Goal: Use online tool/utility: Utilize a website feature to perform a specific function

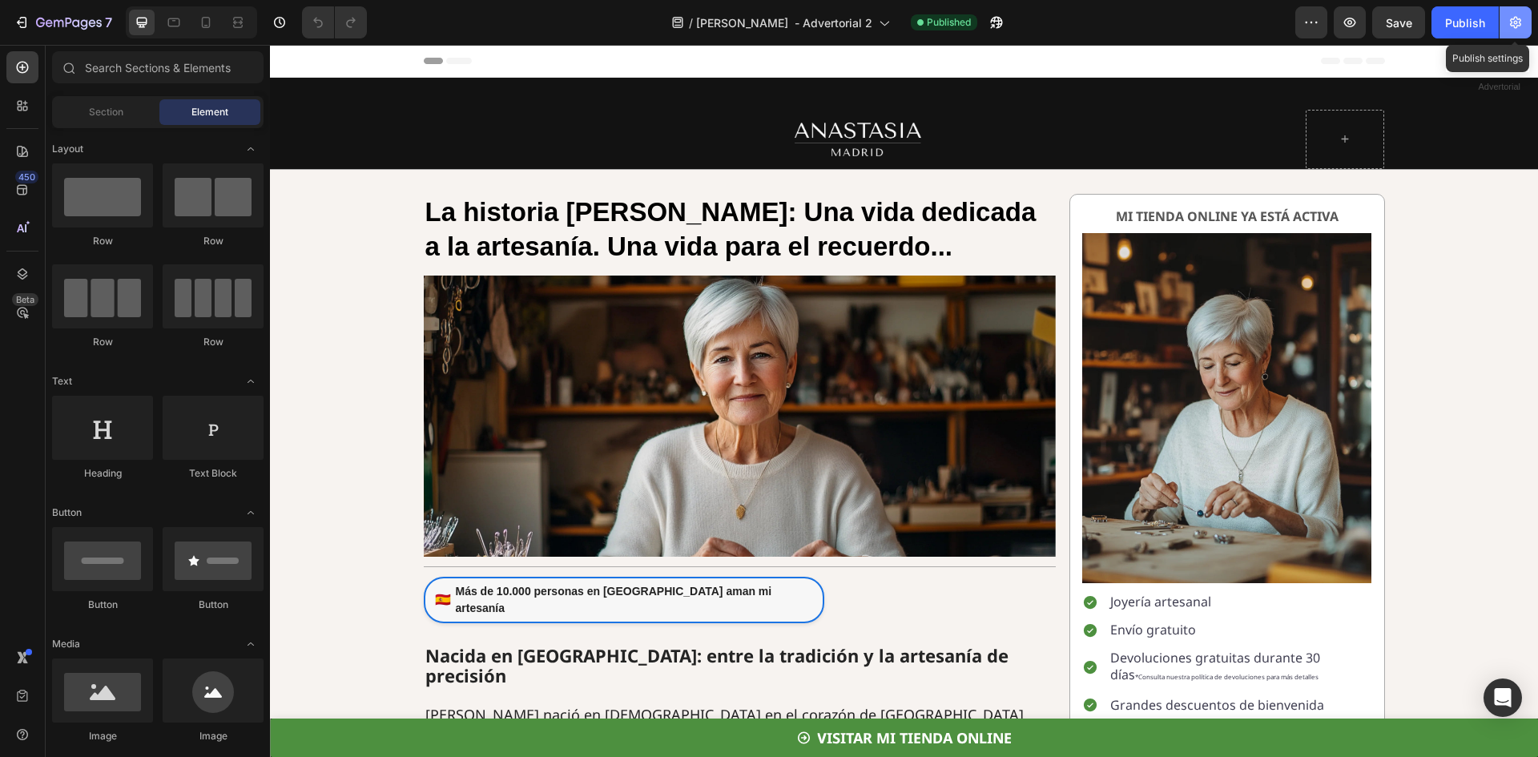
click at [1517, 22] on icon "button" at bounding box center [1515, 23] width 11 height 12
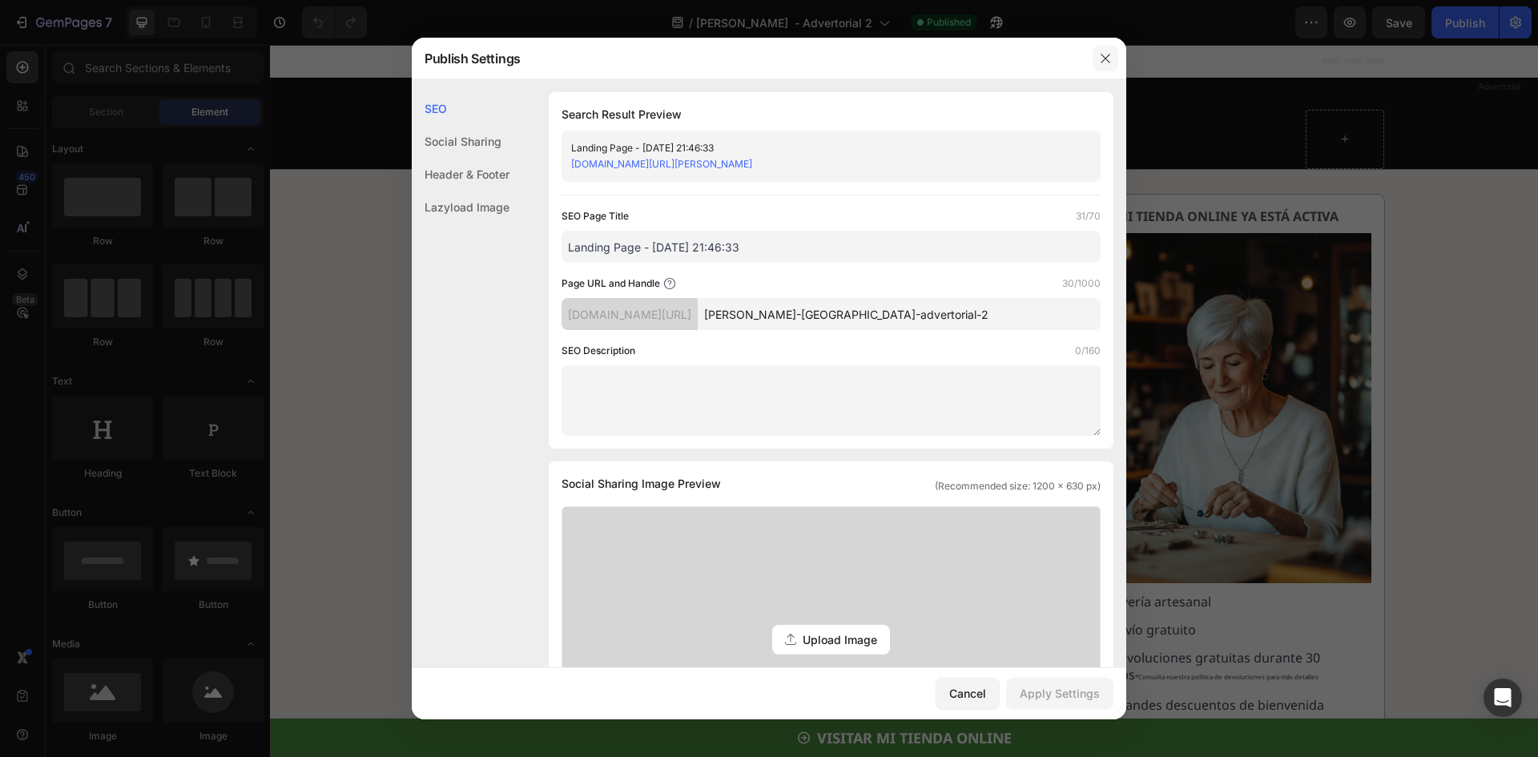
drag, startPoint x: 1108, startPoint y: 57, endPoint x: 1047, endPoint y: 1, distance: 82.8
click at [1108, 57] on icon "button" at bounding box center [1105, 58] width 13 height 13
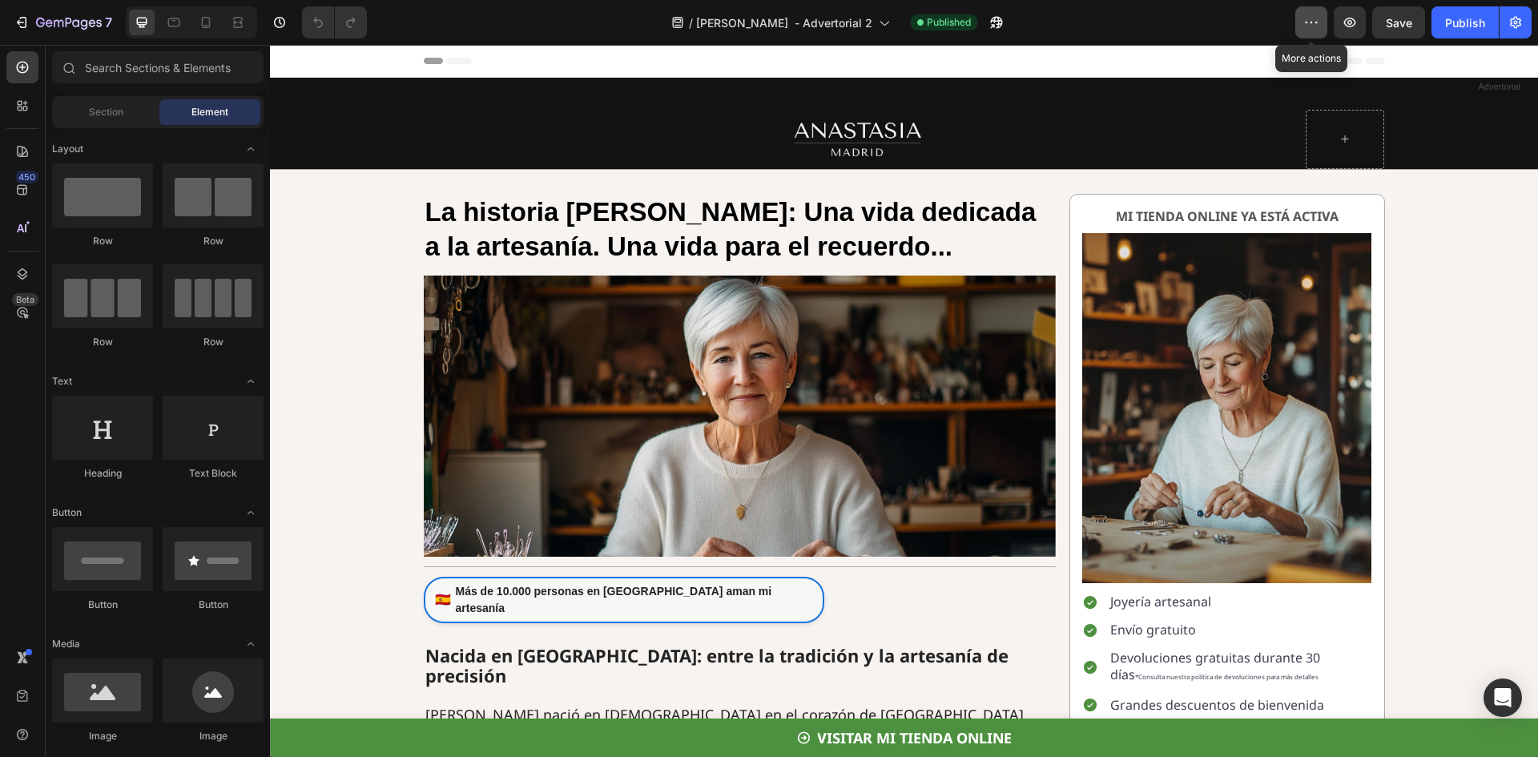
click at [1314, 22] on icon "button" at bounding box center [1311, 22] width 16 height 16
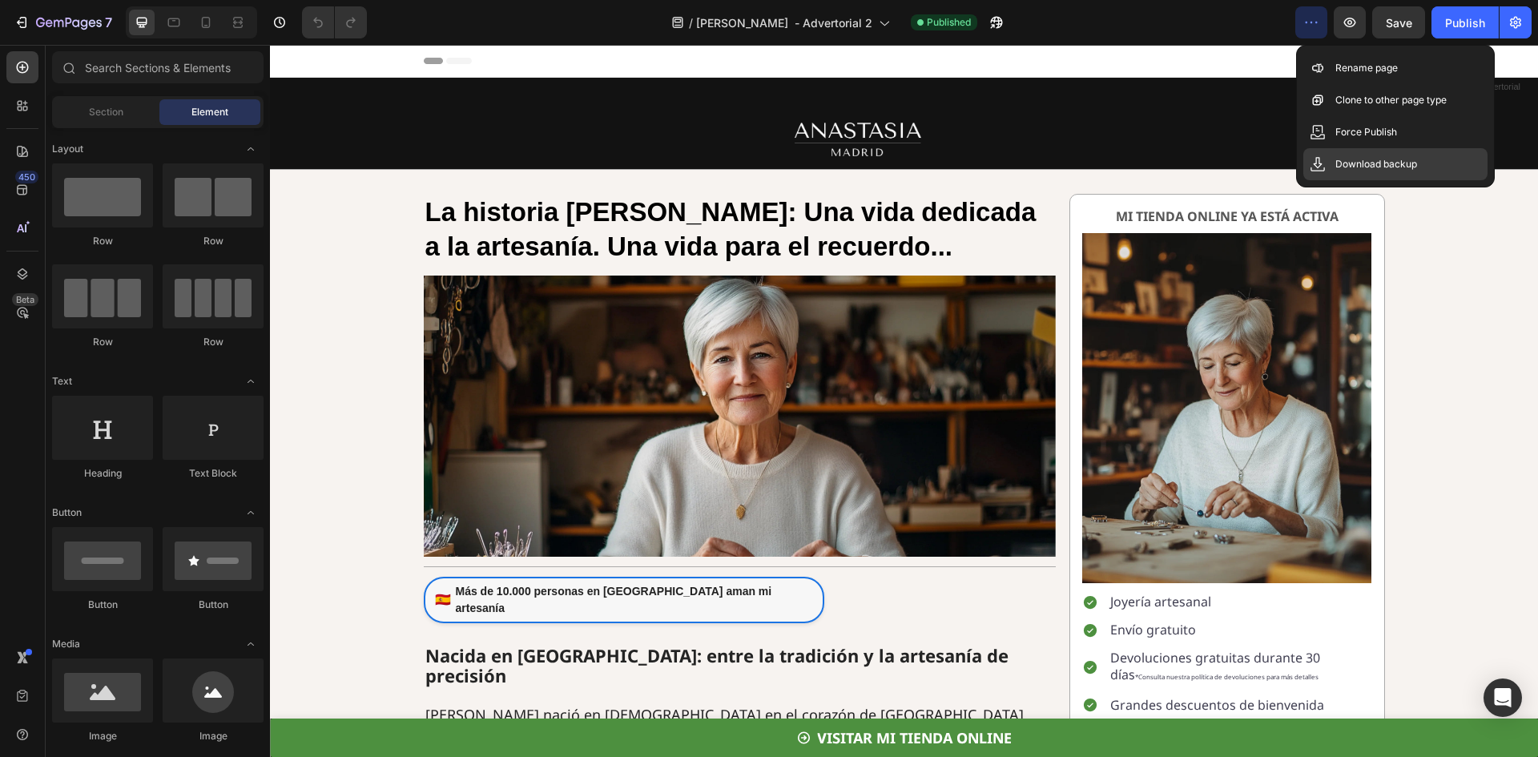
click at [1408, 171] on p "Download backup" at bounding box center [1376, 164] width 82 height 16
click at [1409, 163] on p "Download backup" at bounding box center [1376, 164] width 82 height 16
click at [29, 17] on icon "button" at bounding box center [22, 22] width 16 height 16
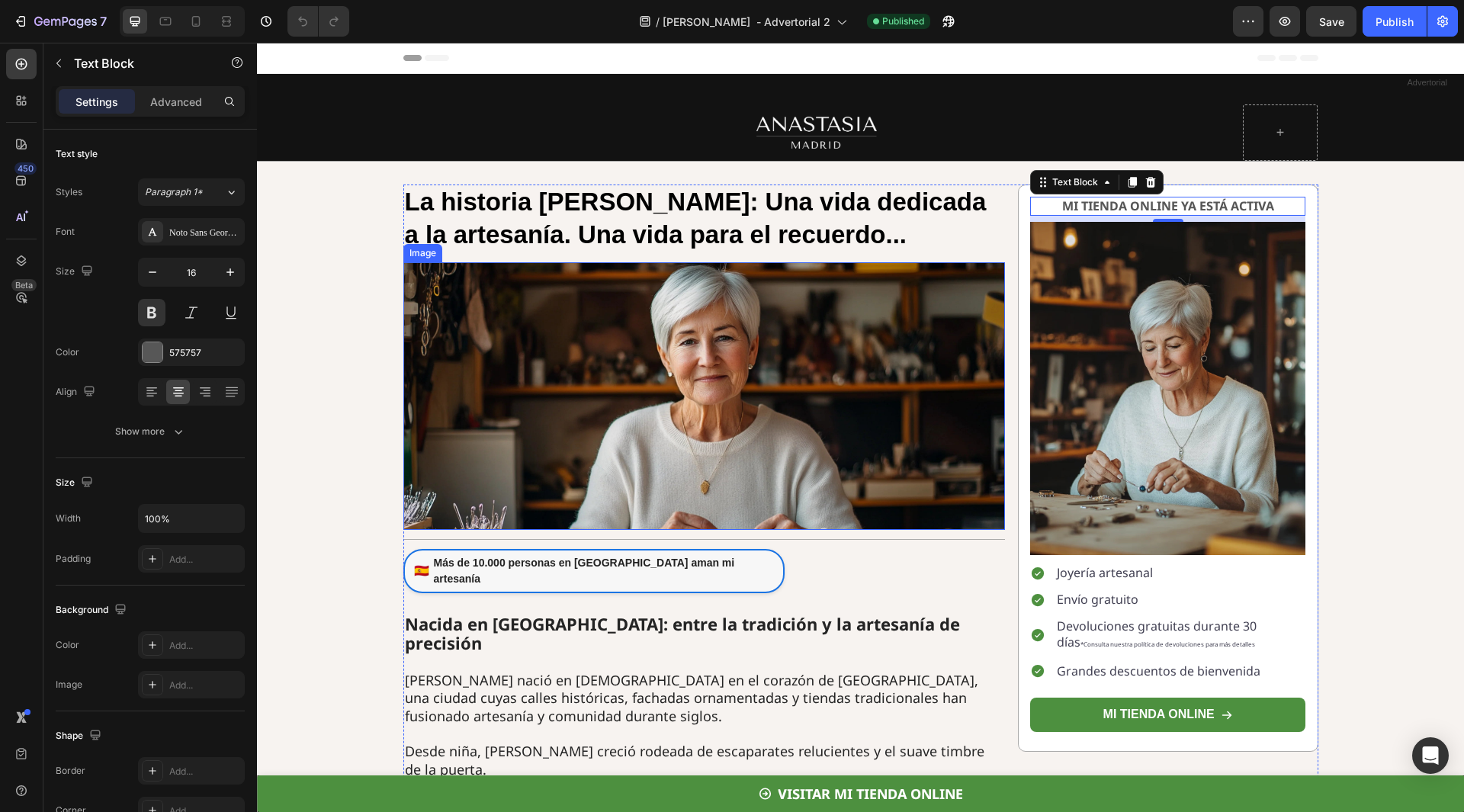
click at [647, 322] on img at bounding box center [704, 396] width 602 height 267
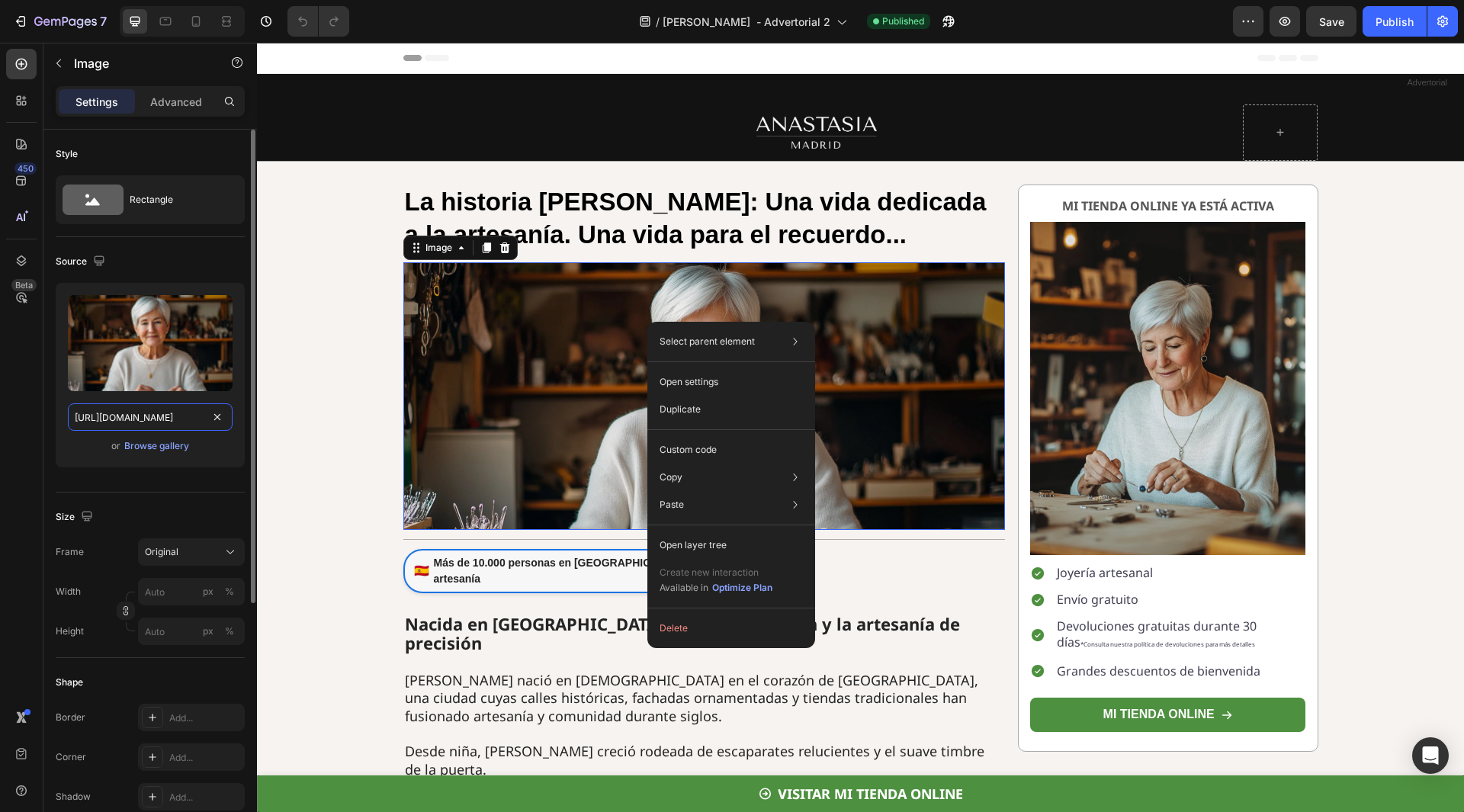
click at [155, 418] on input "[URL][DOMAIN_NAME]" at bounding box center [149, 417] width 165 height 28
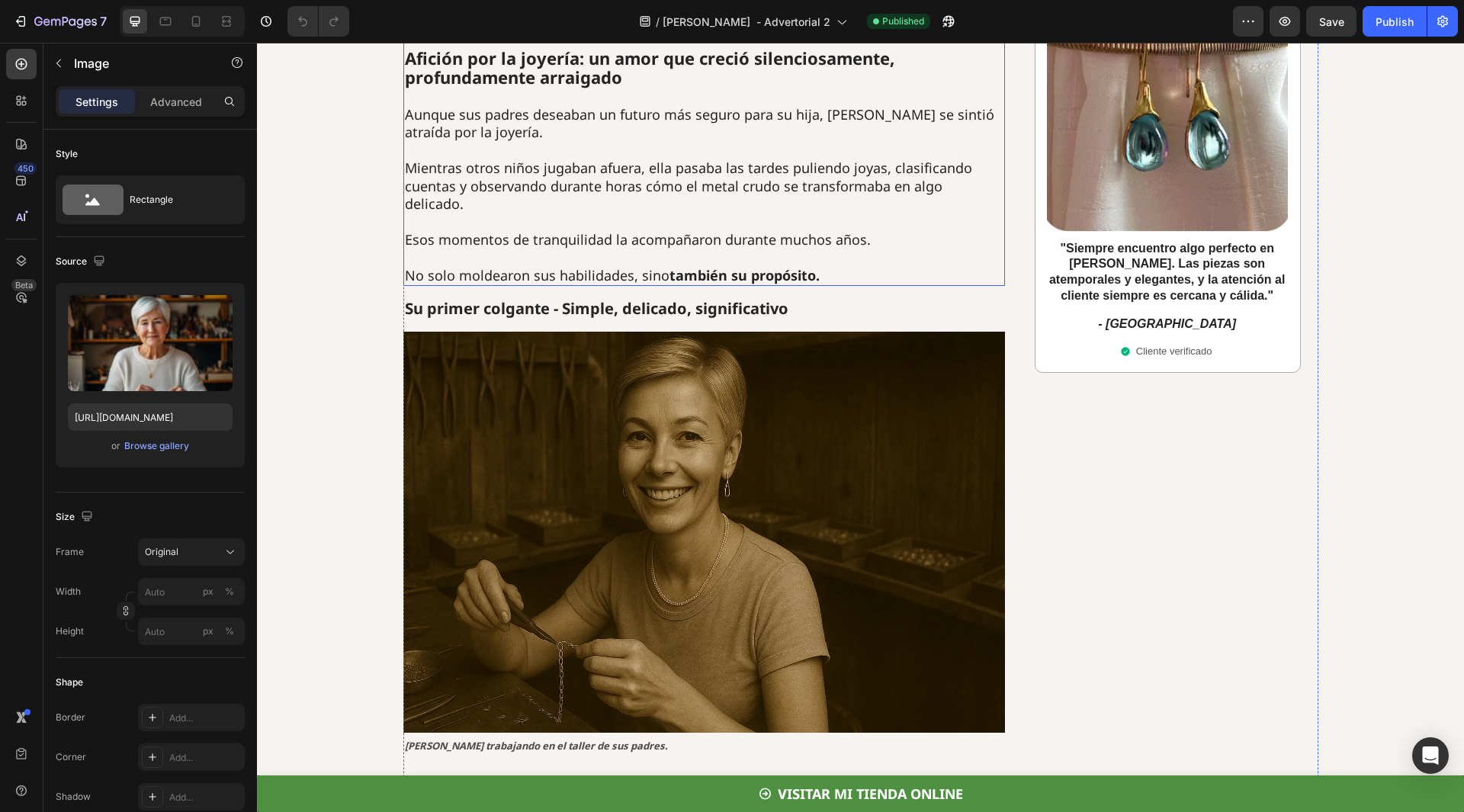
scroll to position [915, 0]
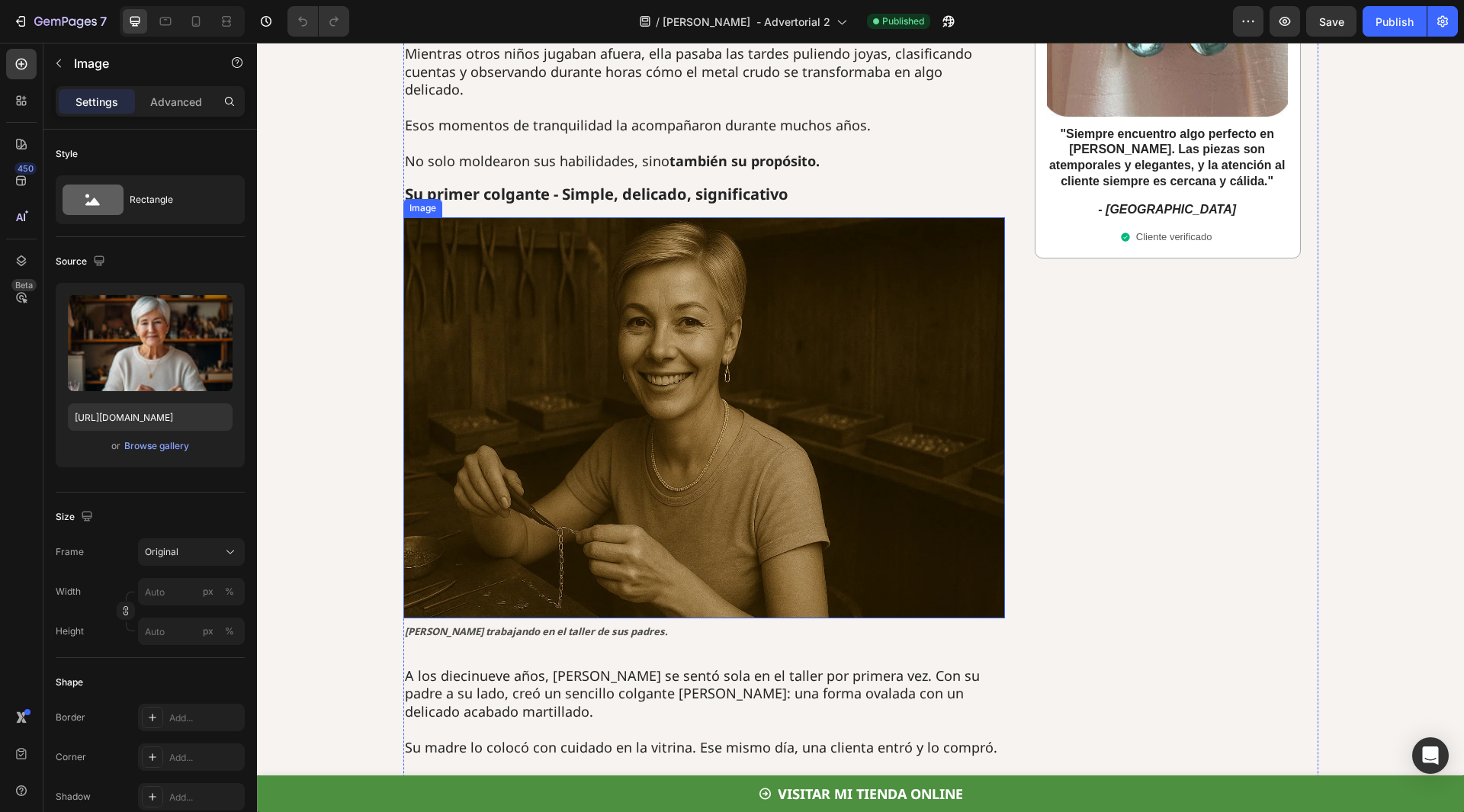
click at [606, 389] on img at bounding box center [704, 417] width 602 height 401
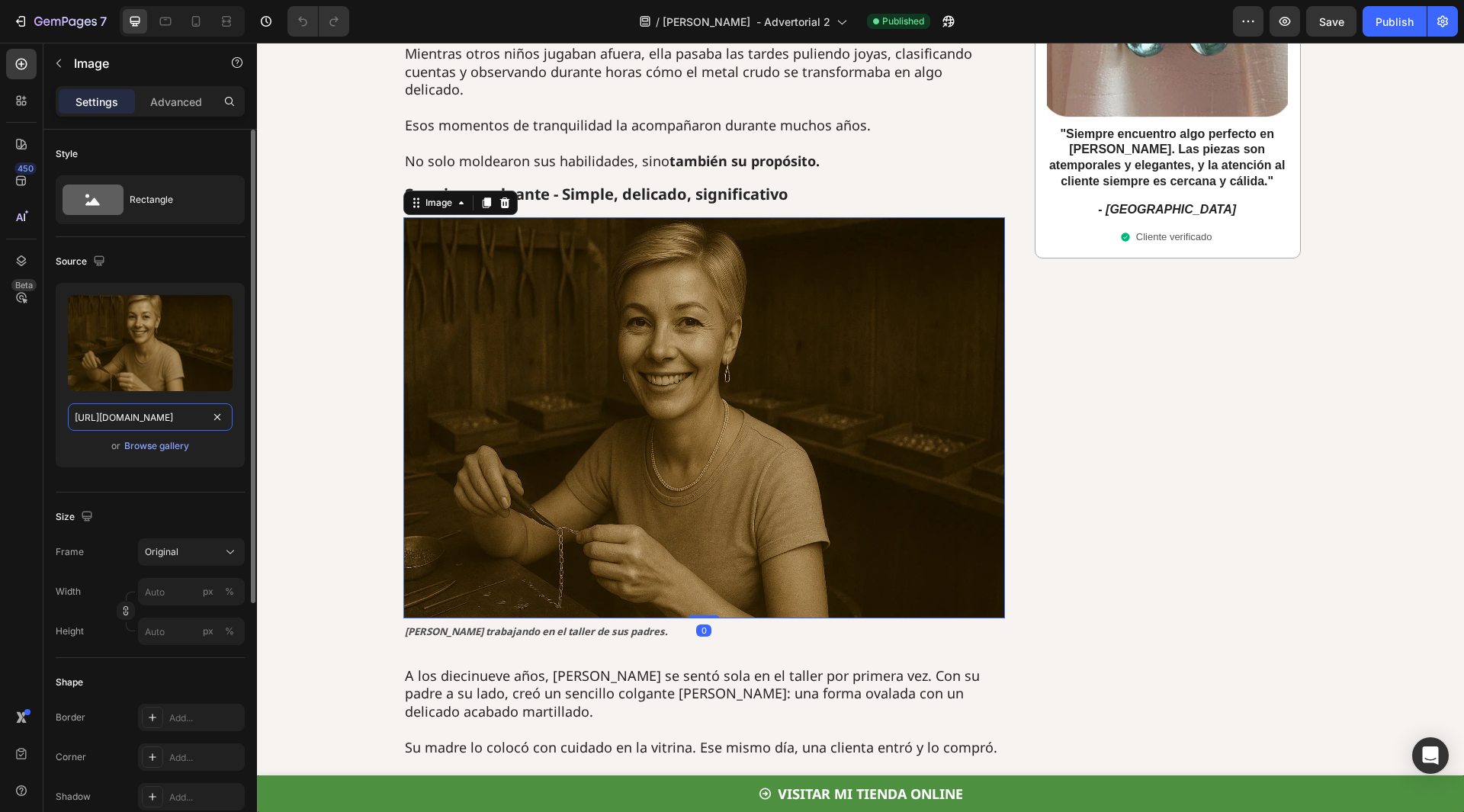
click at [163, 416] on input "[URL][DOMAIN_NAME]" at bounding box center [149, 417] width 165 height 28
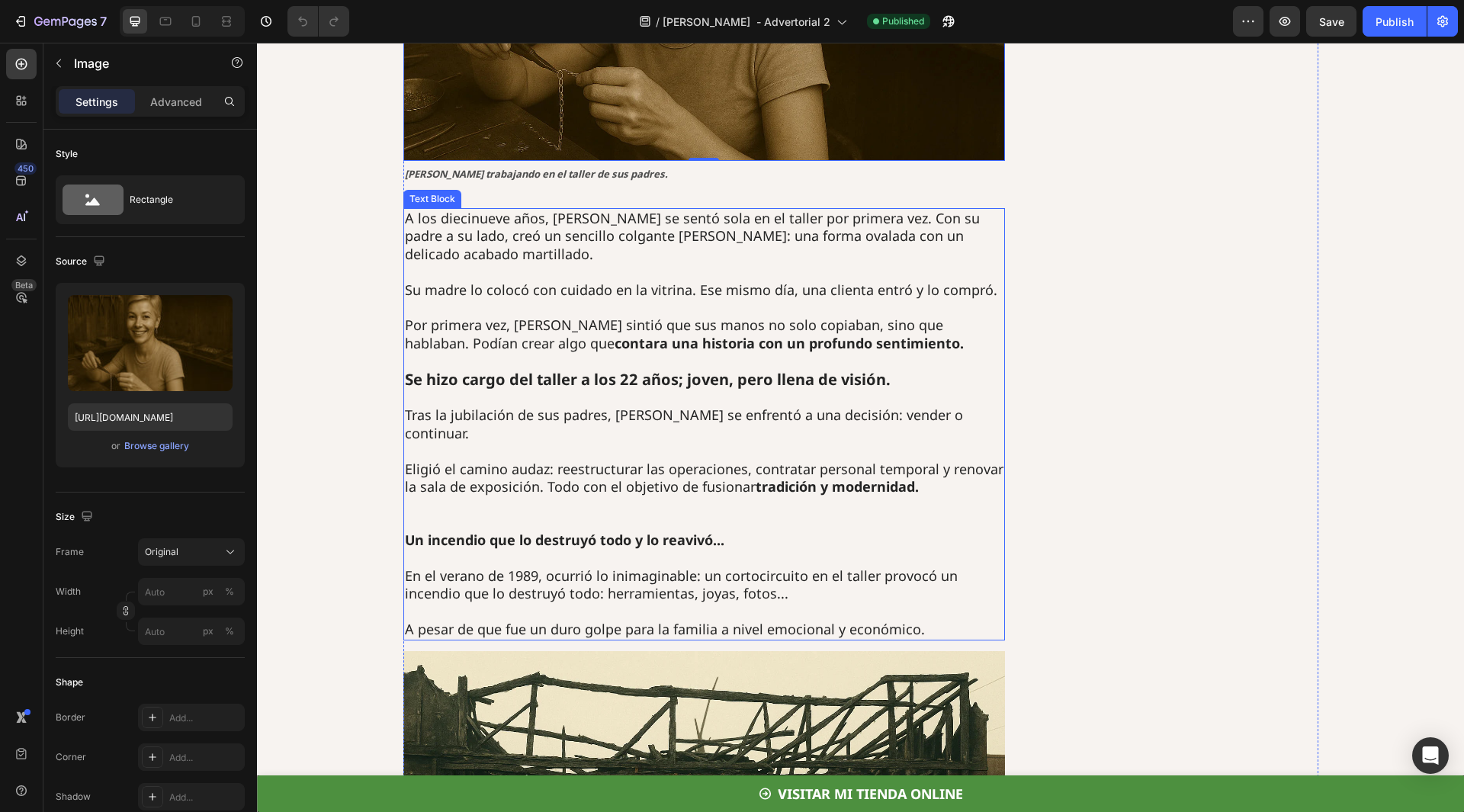
scroll to position [1525, 0]
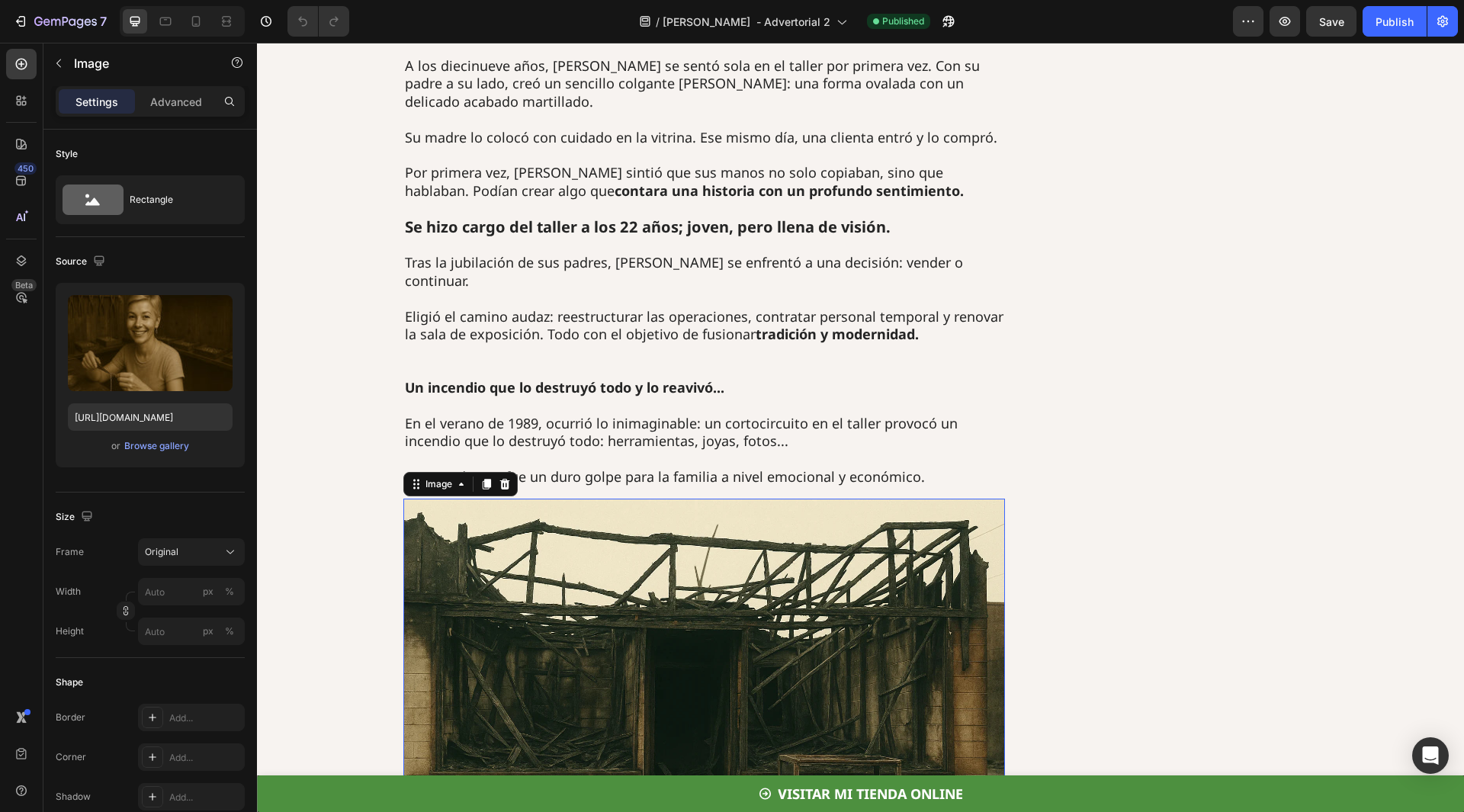
click at [709, 499] on img at bounding box center [704, 699] width 602 height 401
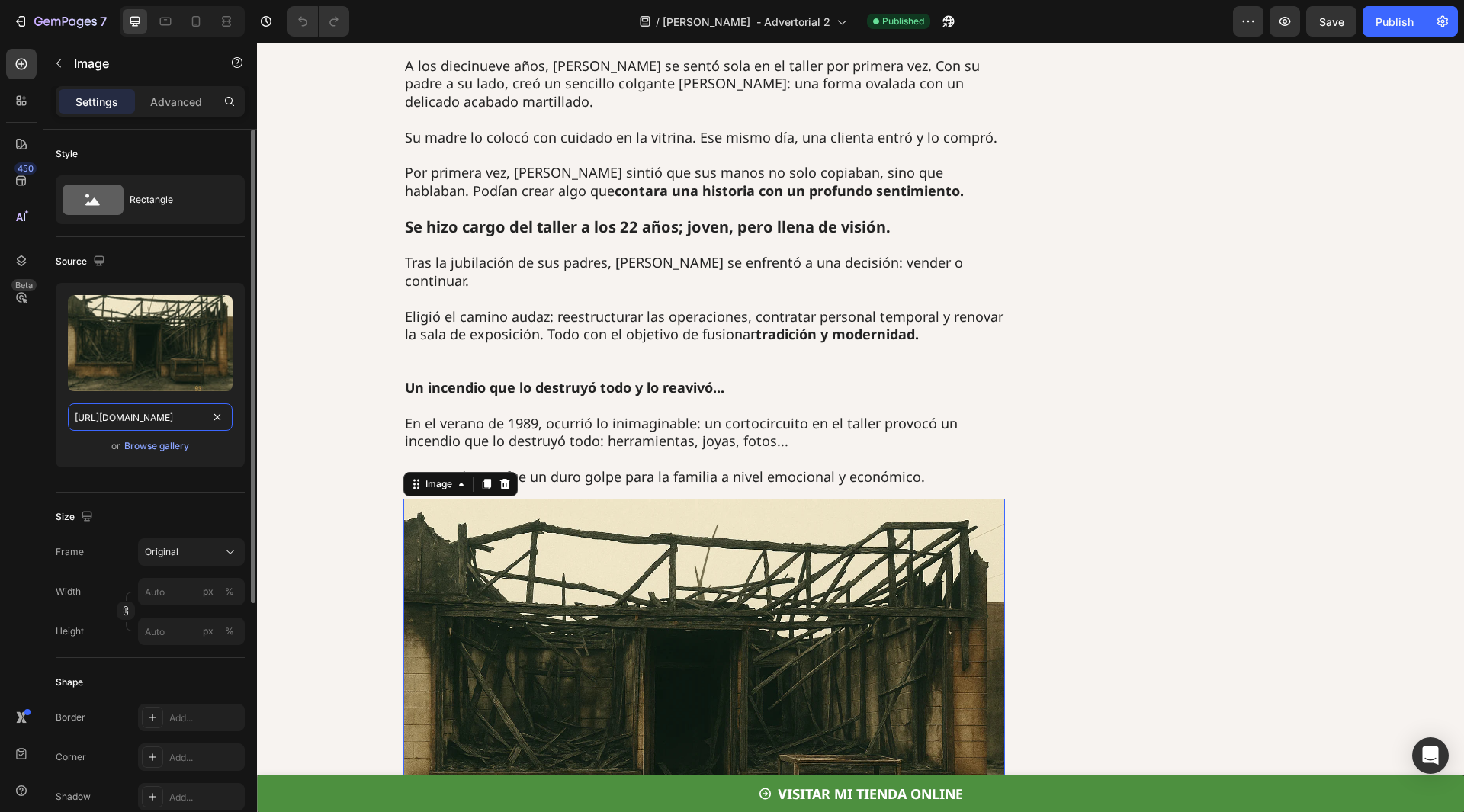
click at [115, 421] on input "[URL][DOMAIN_NAME]" at bounding box center [149, 417] width 165 height 28
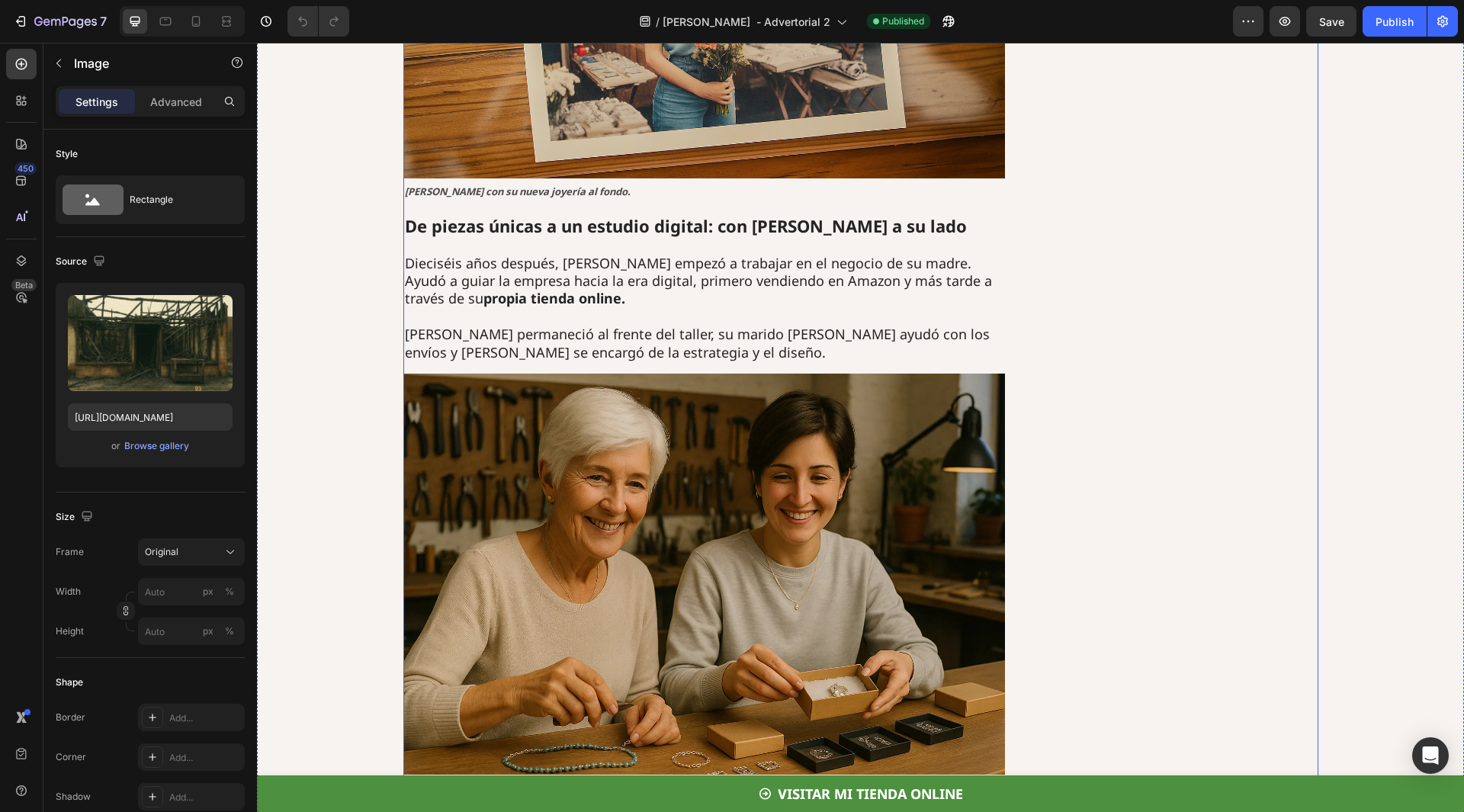
scroll to position [3126, 0]
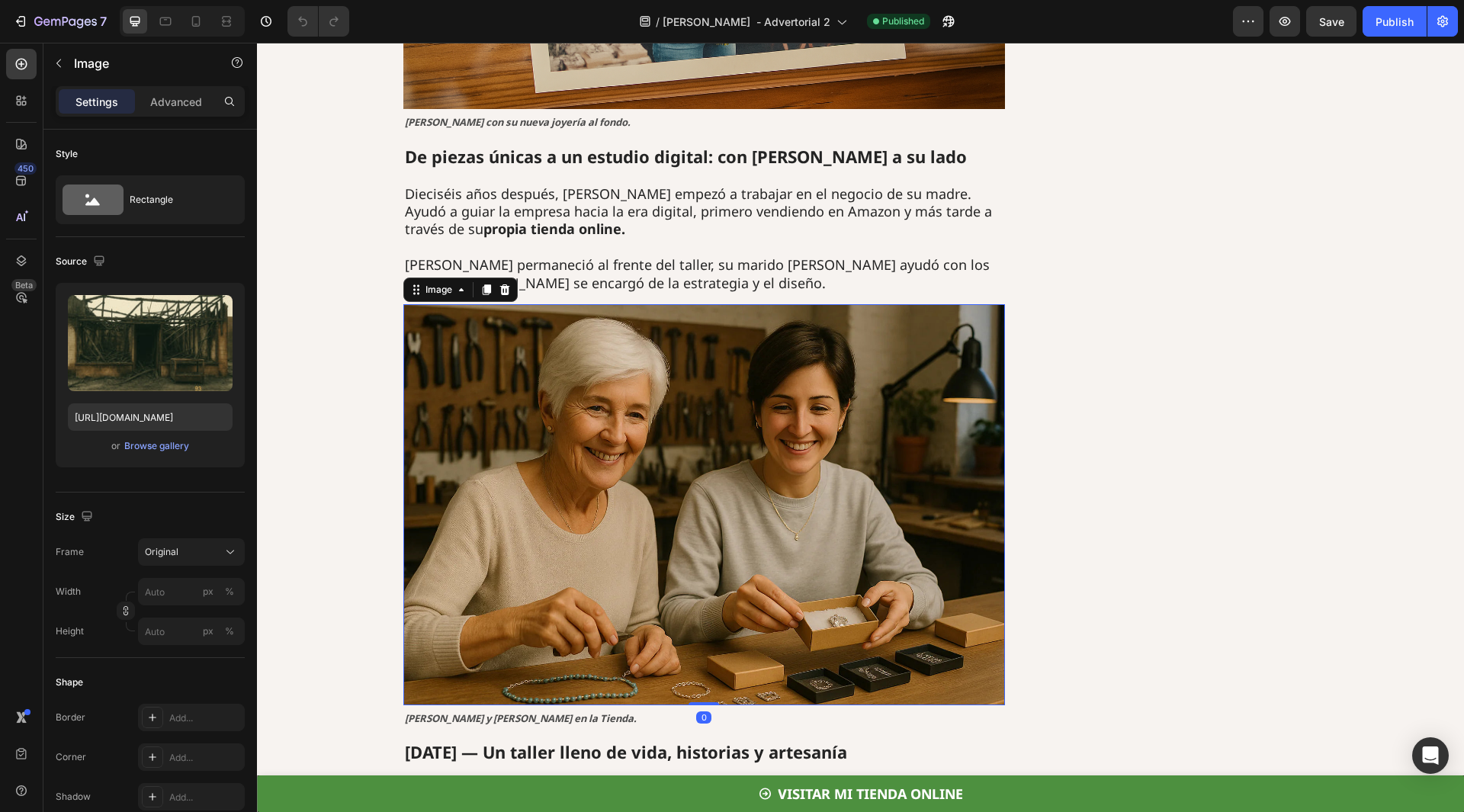
click at [838, 376] on img at bounding box center [704, 505] width 602 height 401
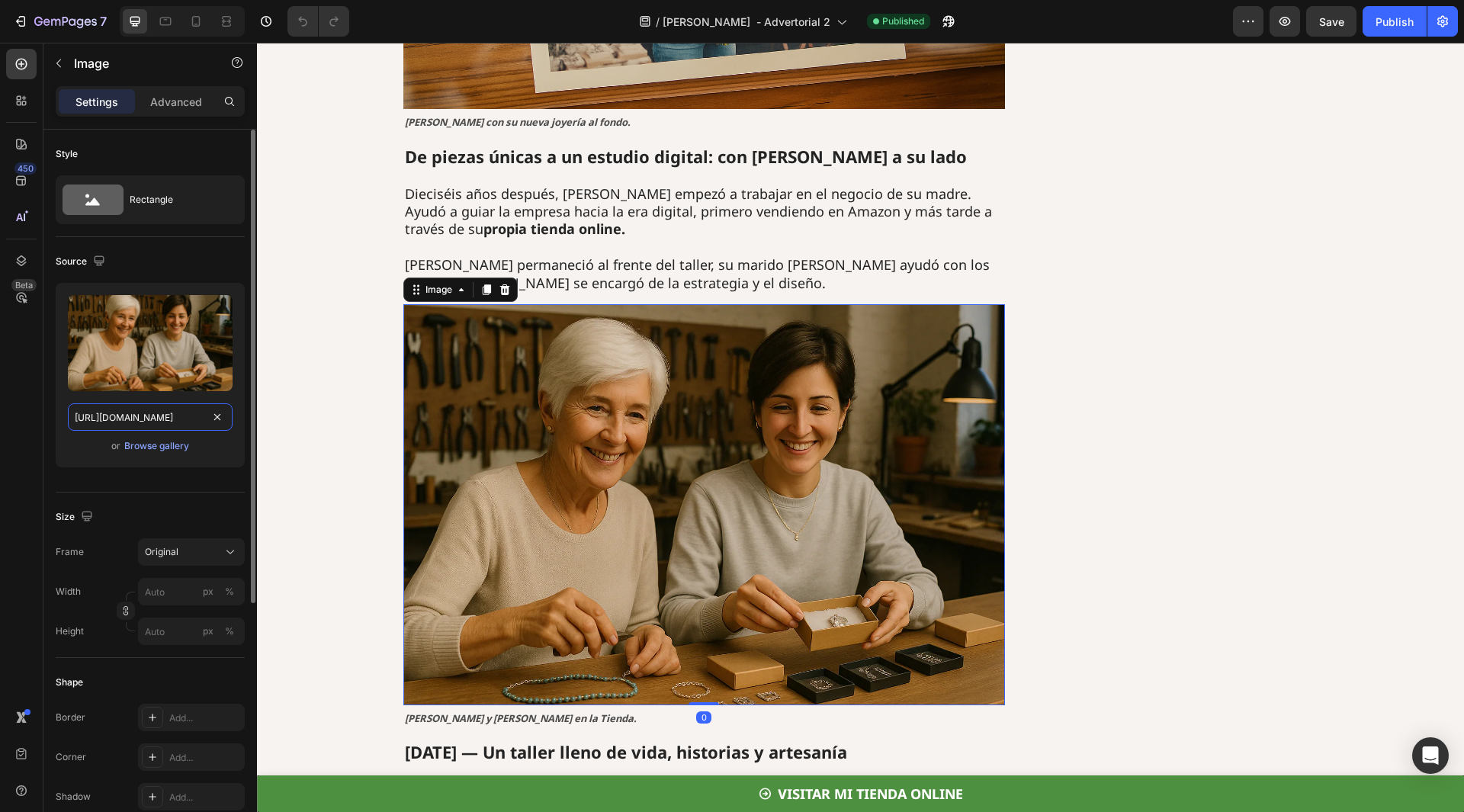
click at [179, 424] on input "[URL][DOMAIN_NAME]" at bounding box center [149, 417] width 165 height 28
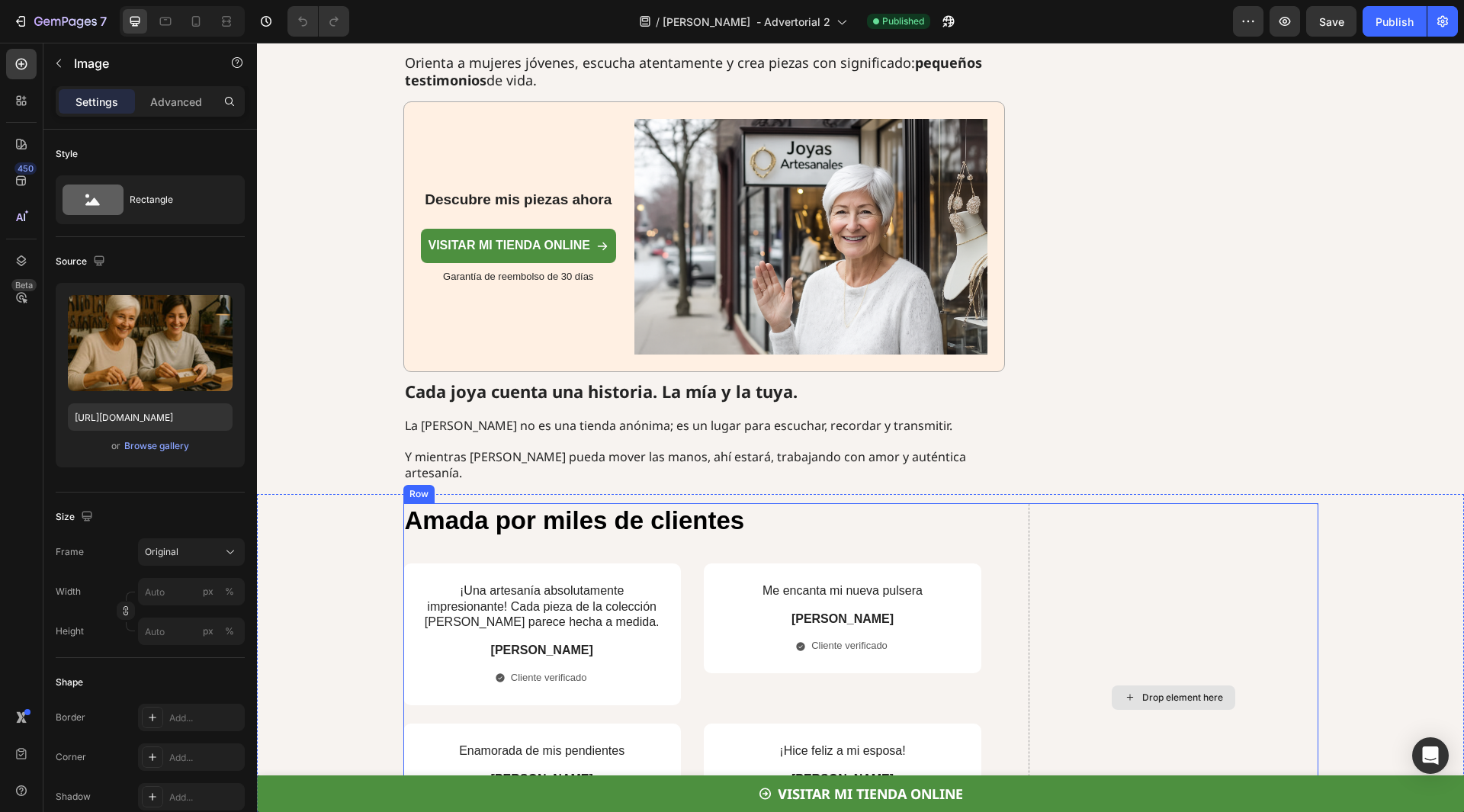
scroll to position [4347, 0]
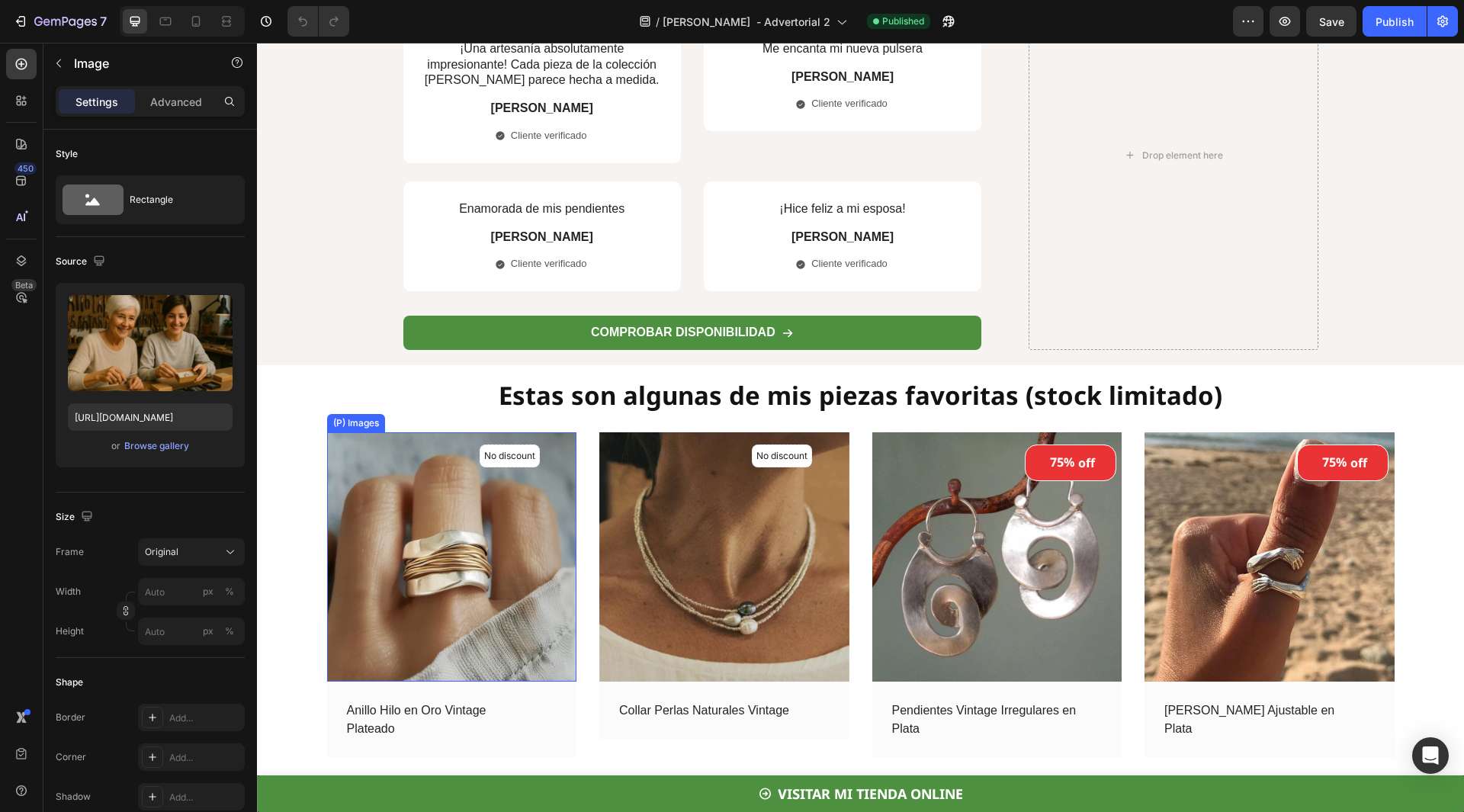
click at [443, 523] on img at bounding box center [452, 557] width 250 height 250
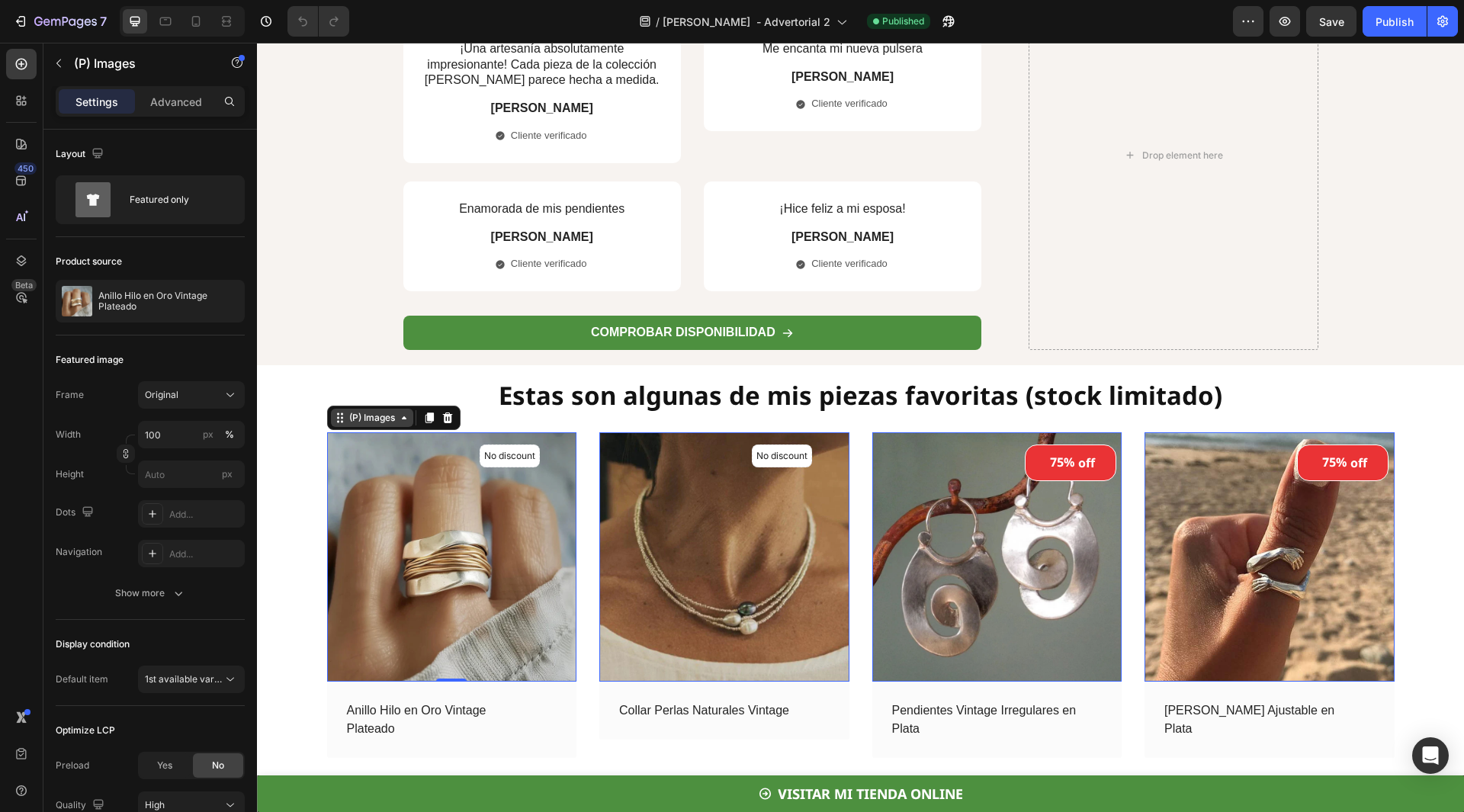
click at [371, 420] on div "(P) Images" at bounding box center [372, 418] width 51 height 13
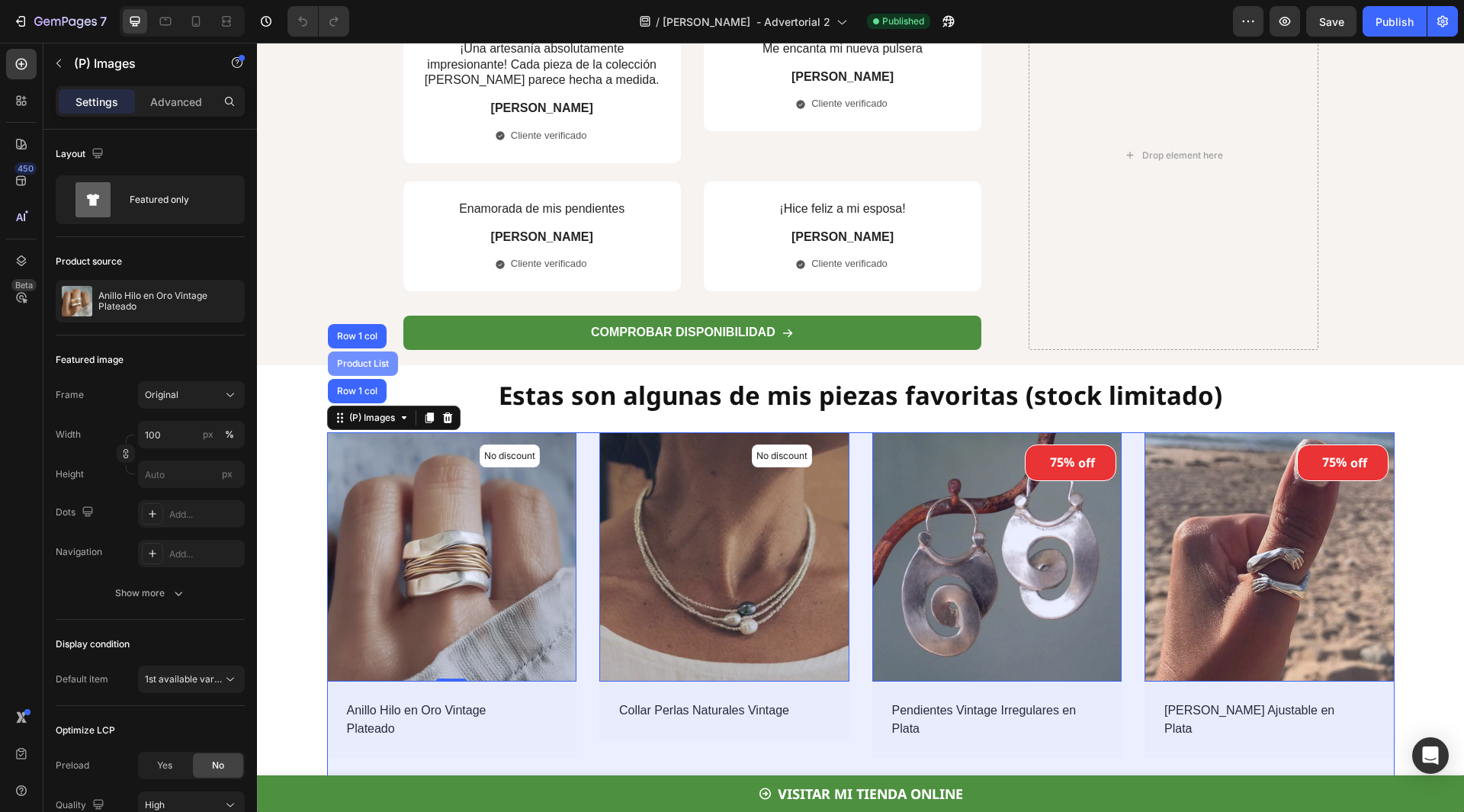
click at [366, 358] on div "Product List" at bounding box center [363, 364] width 70 height 25
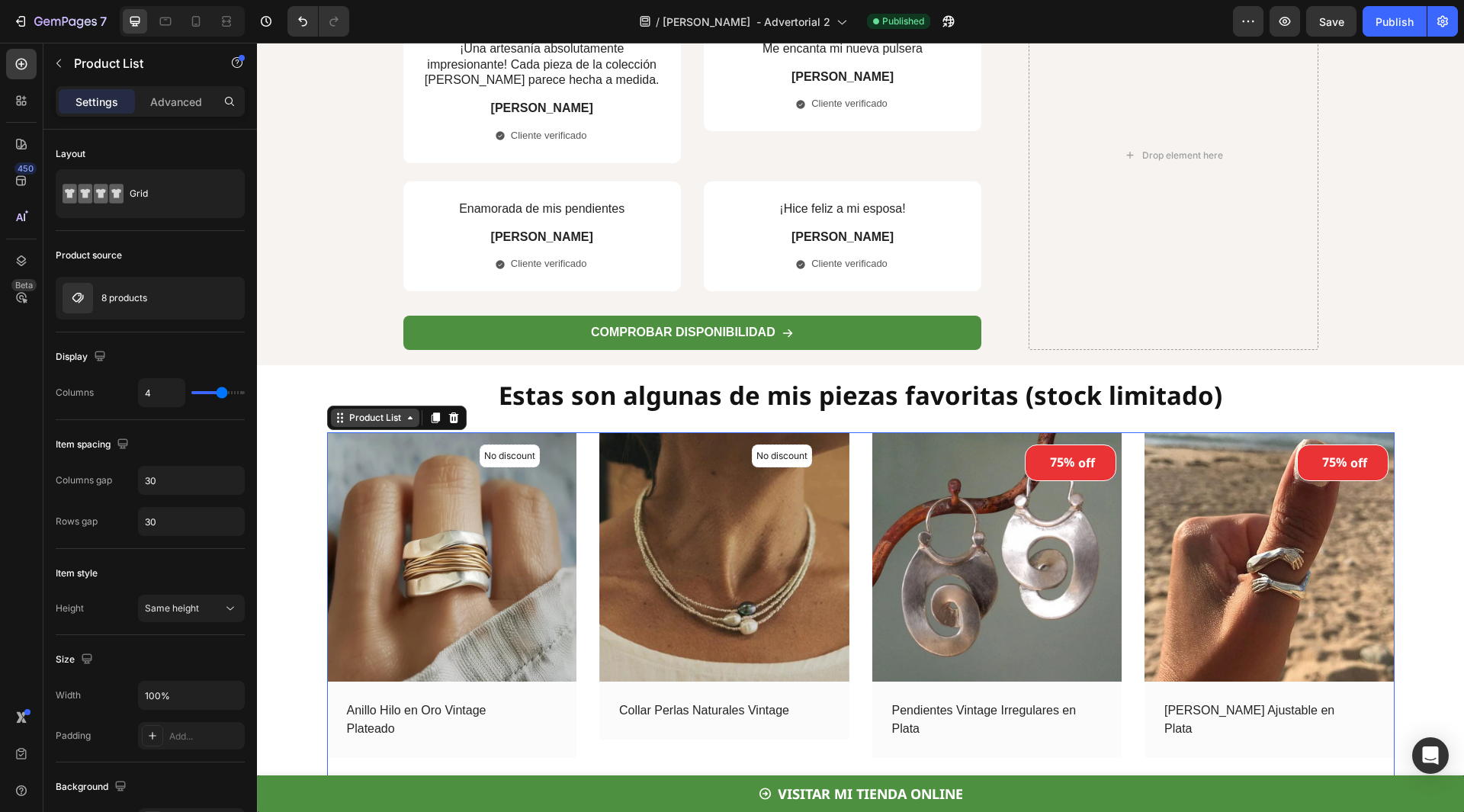
click at [389, 421] on div "Product List" at bounding box center [375, 418] width 58 height 13
click at [417, 469] on img at bounding box center [452, 557] width 250 height 250
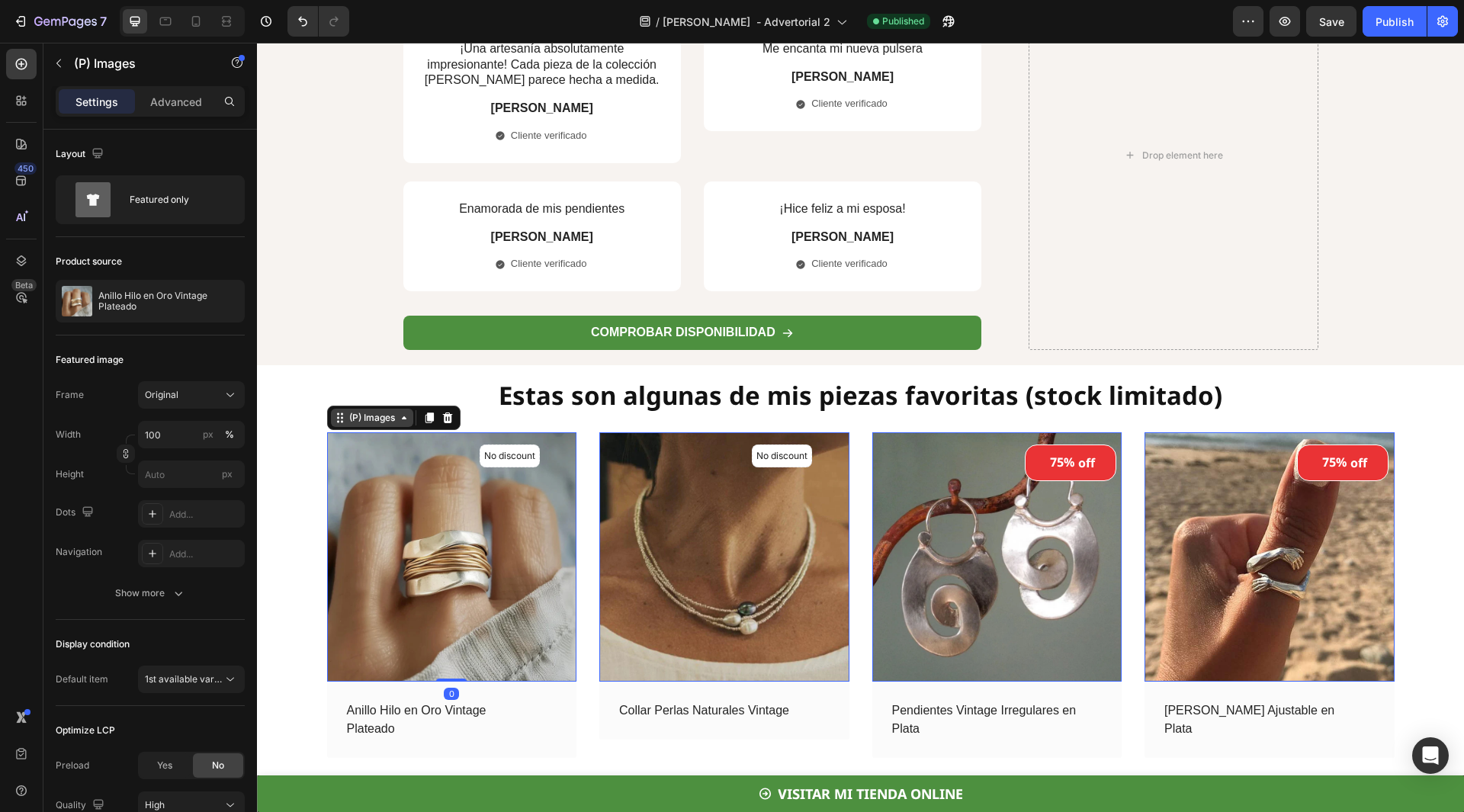
click at [367, 418] on div "(P) Images" at bounding box center [372, 418] width 51 height 13
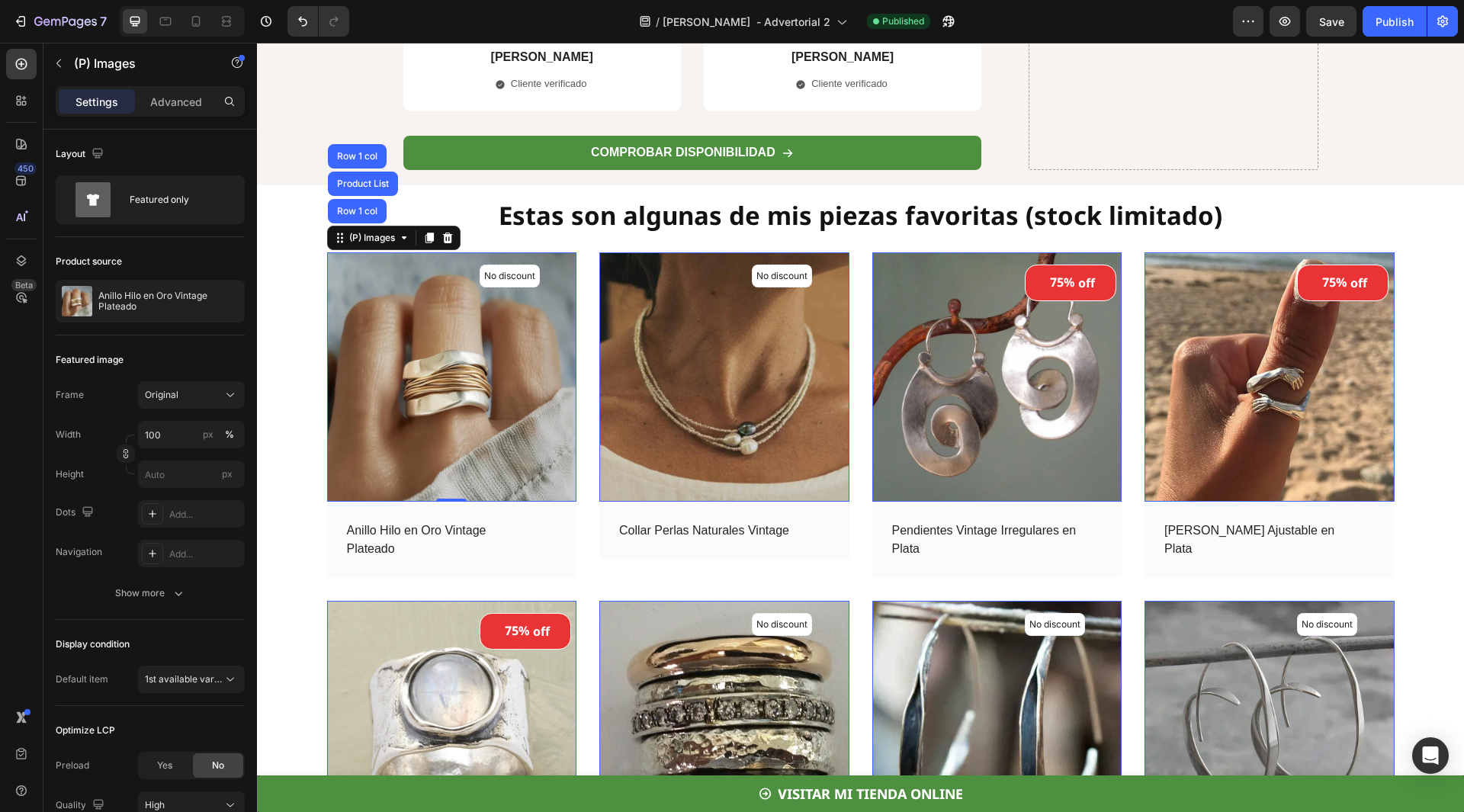
scroll to position [4510, 0]
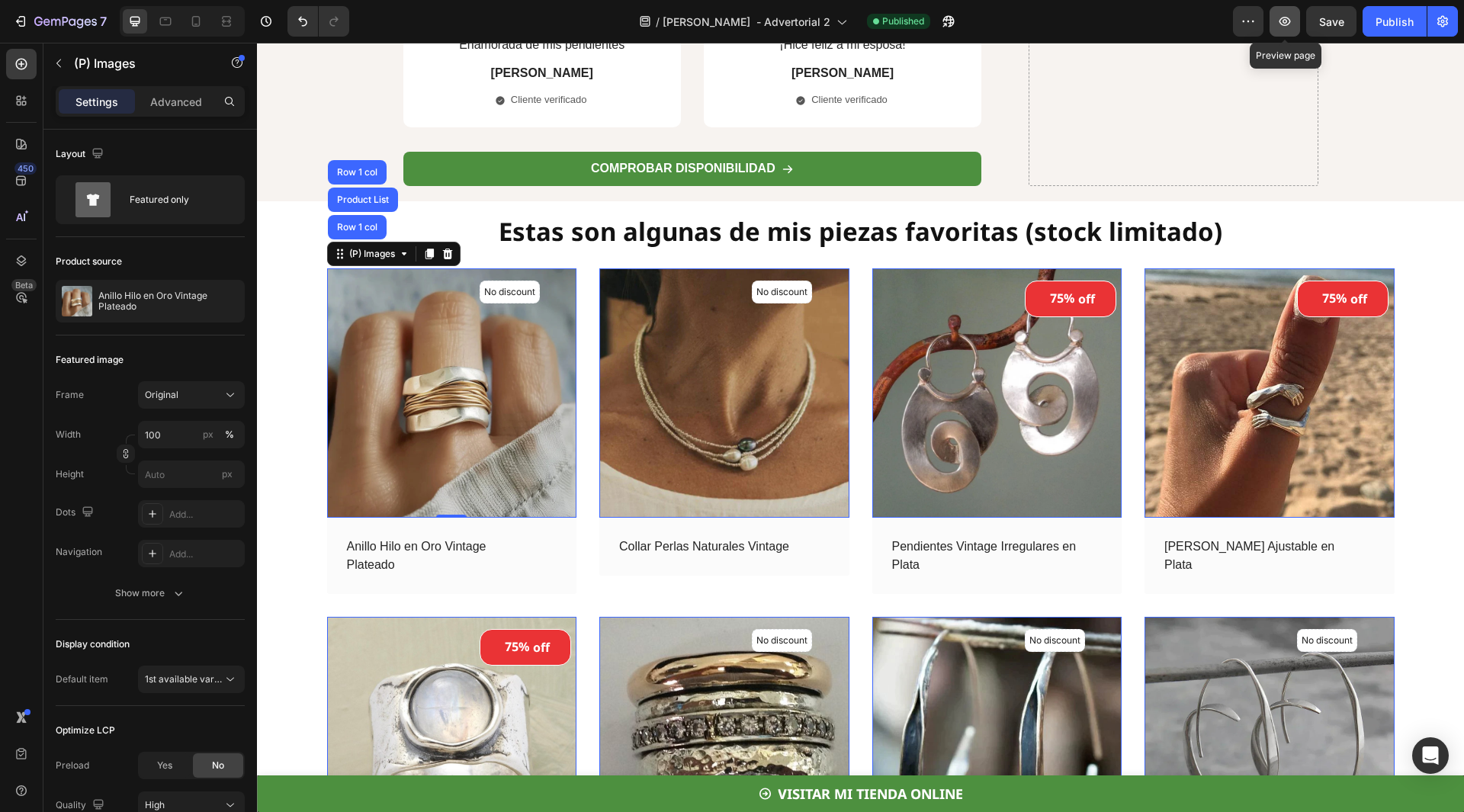
click at [1295, 25] on button "button" at bounding box center [1285, 21] width 30 height 30
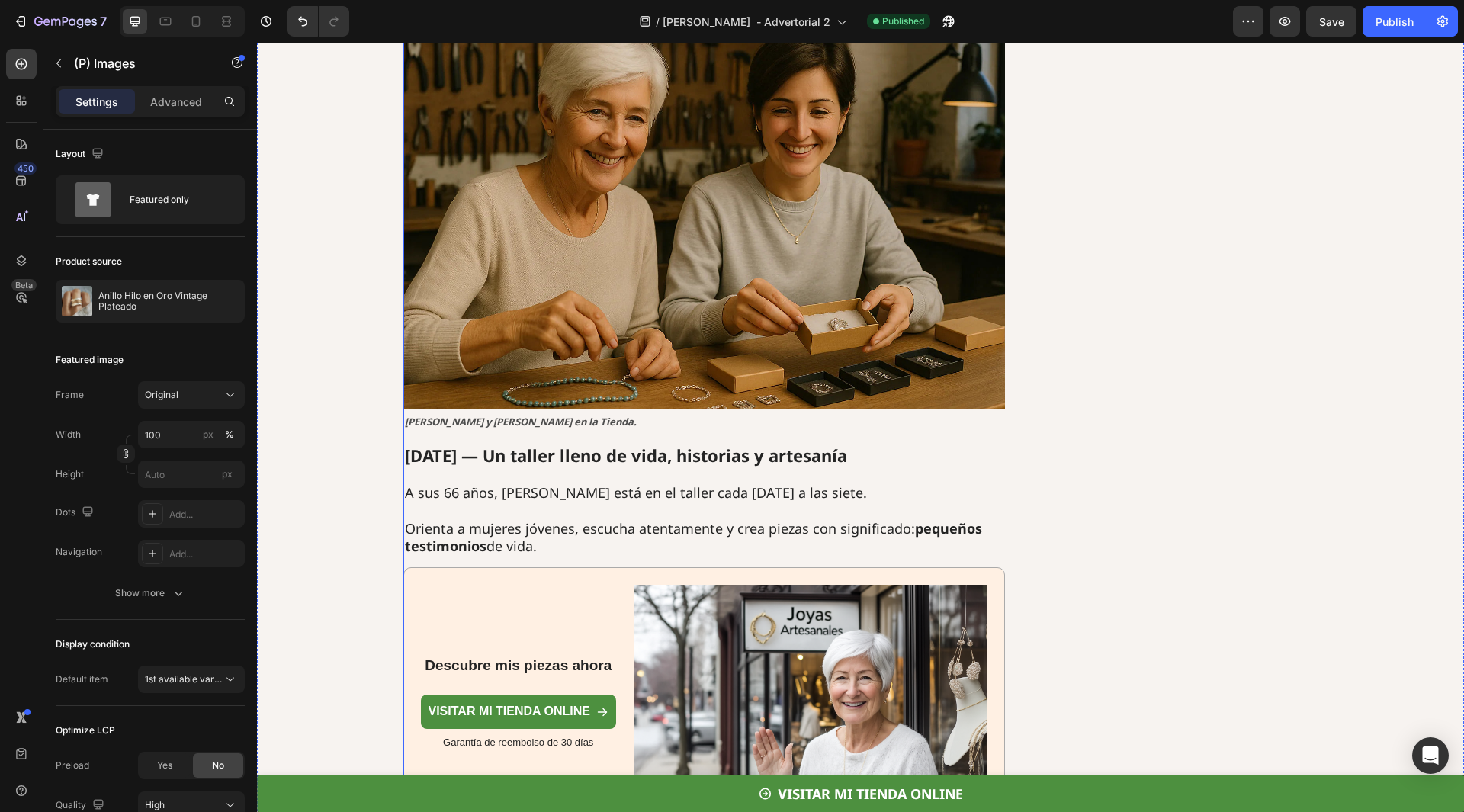
scroll to position [3432, 0]
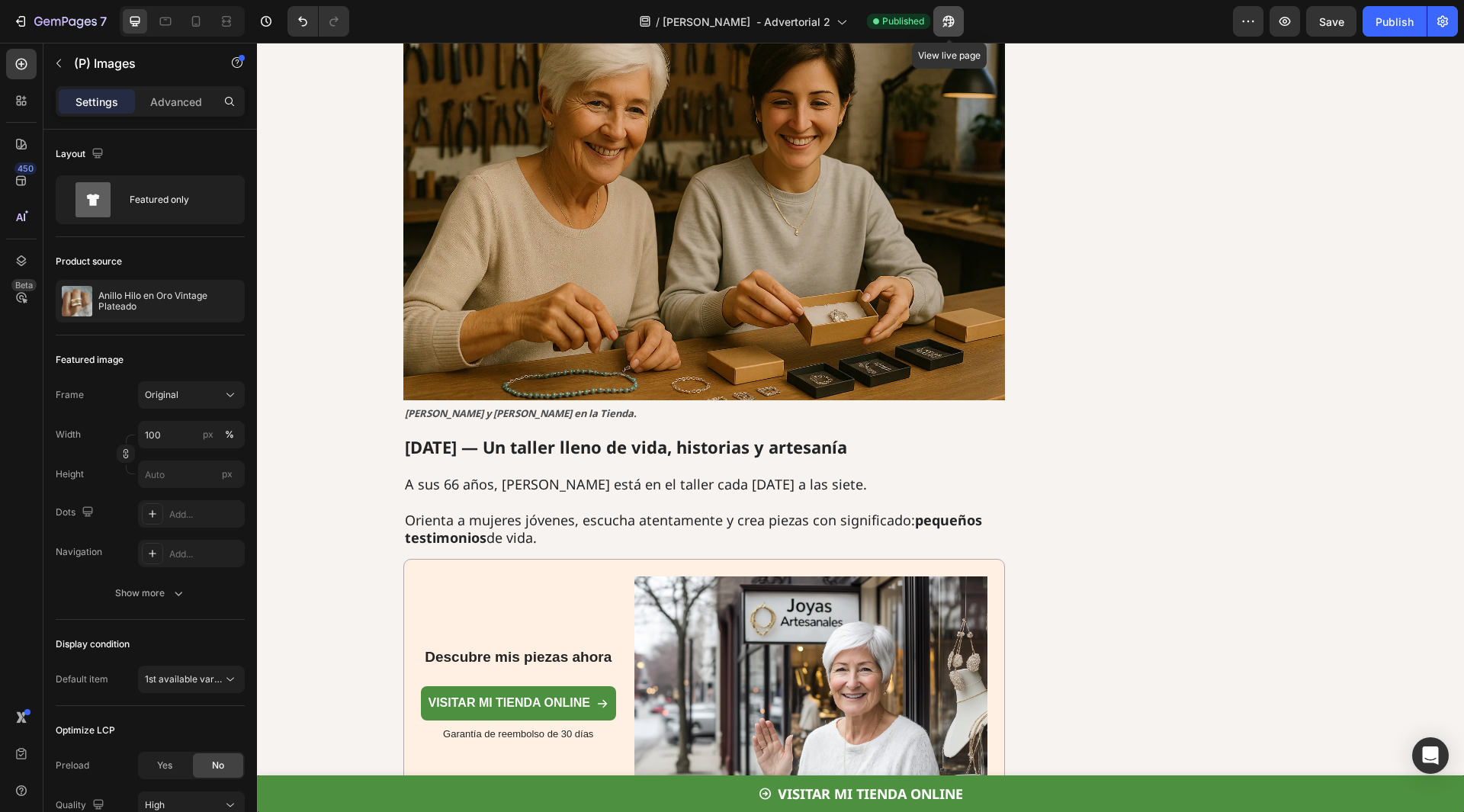
click at [963, 21] on button "button" at bounding box center [948, 21] width 30 height 30
